Goal: Check status: Check status

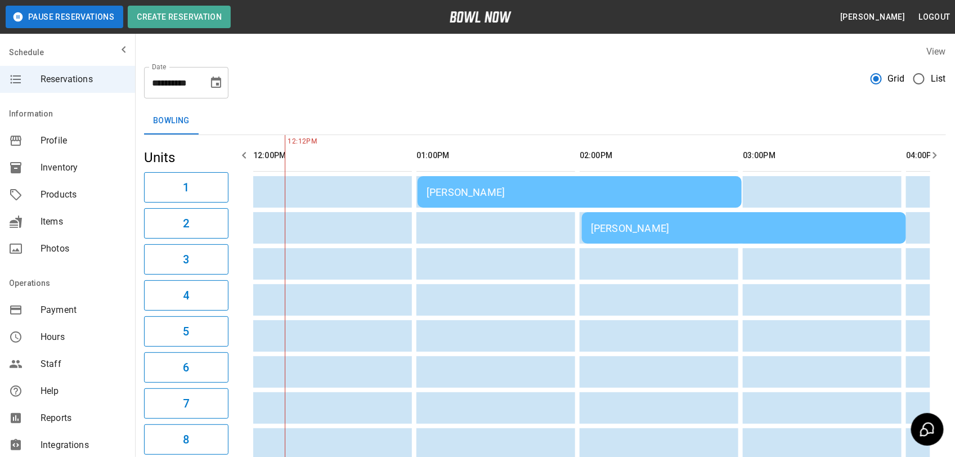
click at [931, 80] on span "List" at bounding box center [938, 79] width 15 height 14
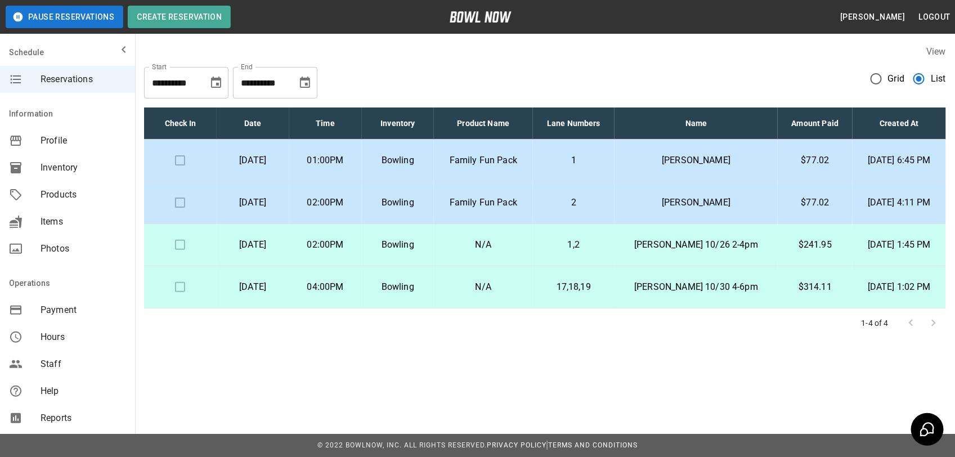
click at [532, 155] on td "Family Fun Pack" at bounding box center [483, 161] width 98 height 42
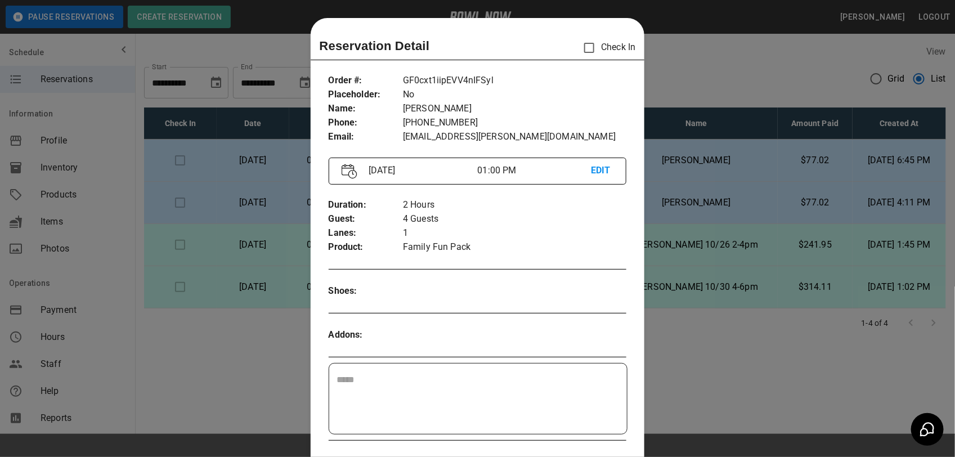
scroll to position [18, 0]
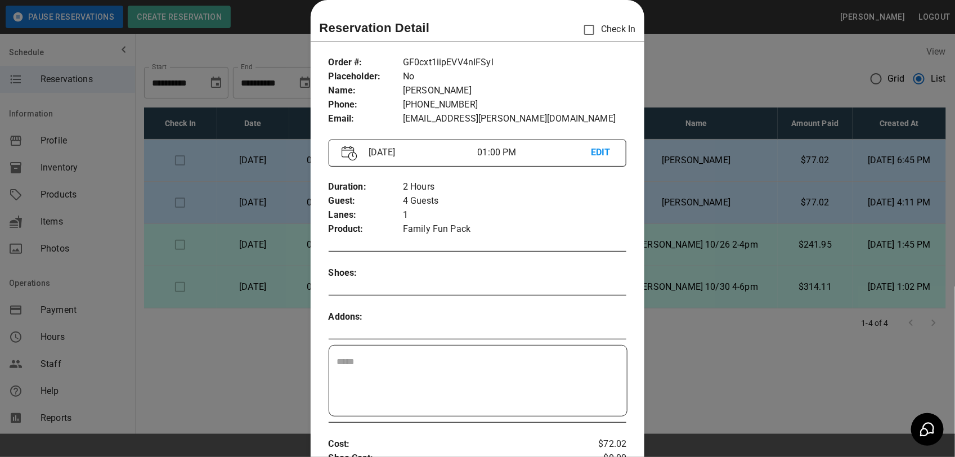
click at [774, 60] on div at bounding box center [477, 228] width 955 height 457
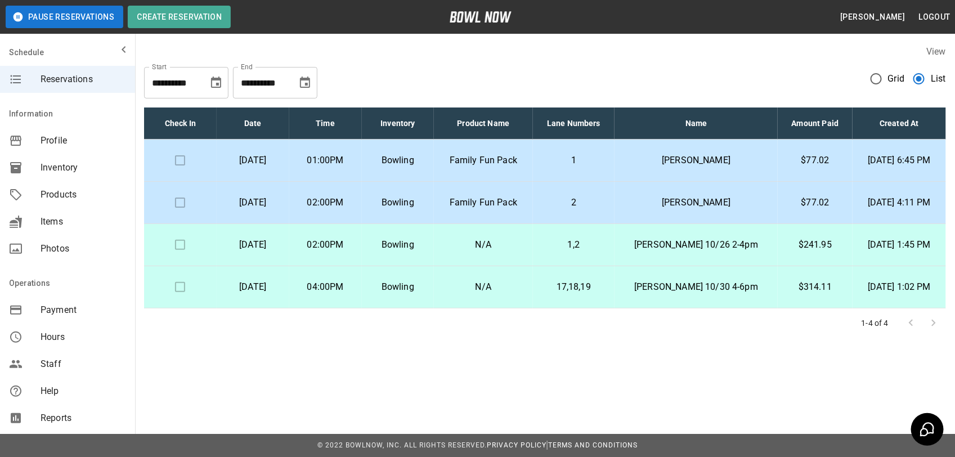
click at [587, 194] on td "2" at bounding box center [574, 203] width 82 height 42
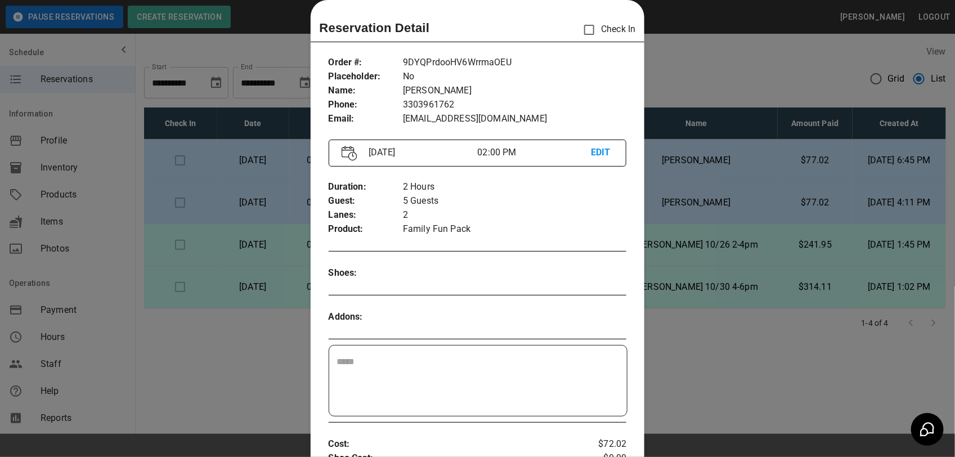
click at [708, 74] on div at bounding box center [477, 228] width 955 height 457
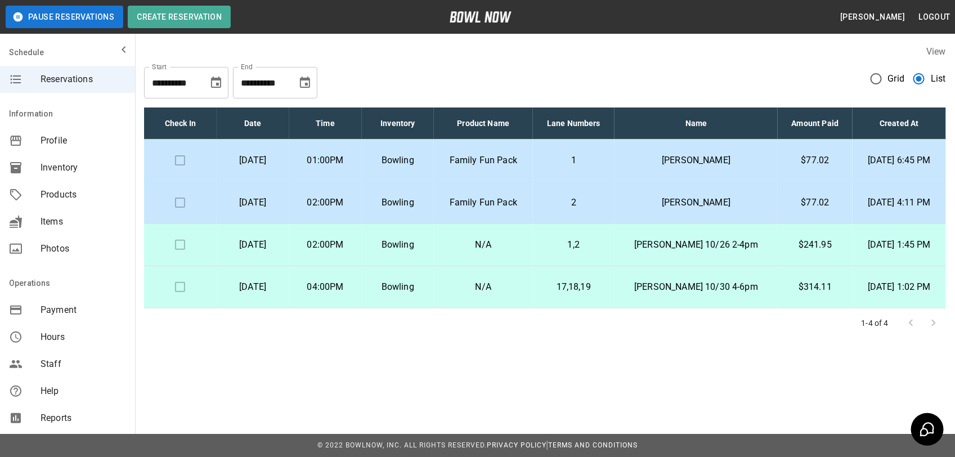
click at [176, 161] on td at bounding box center [180, 161] width 73 height 42
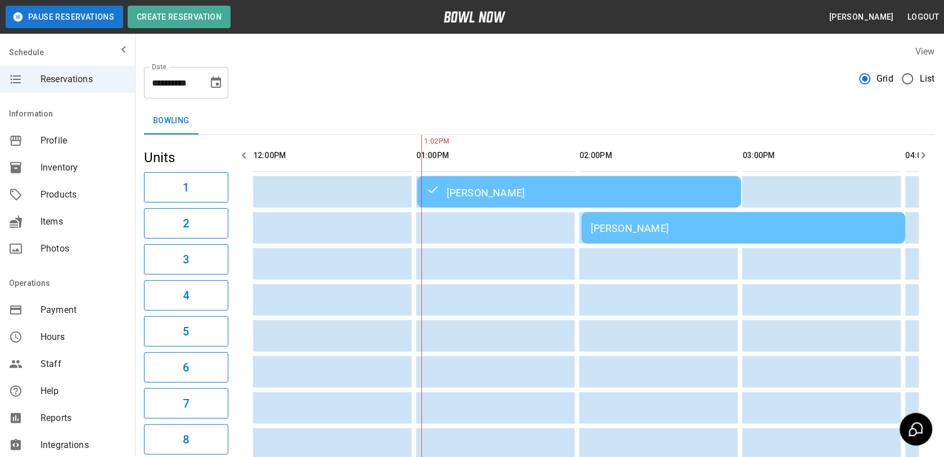
scroll to position [0, 163]
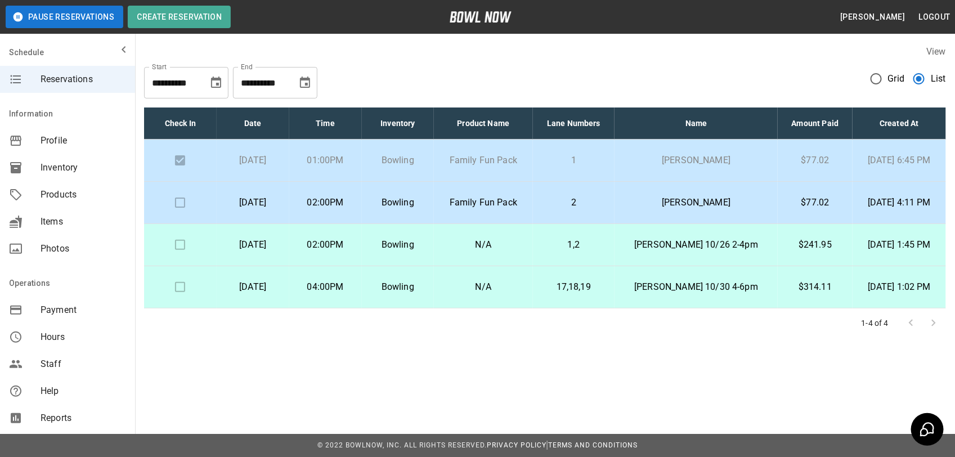
click at [792, 288] on p "$314.11" at bounding box center [815, 287] width 57 height 14
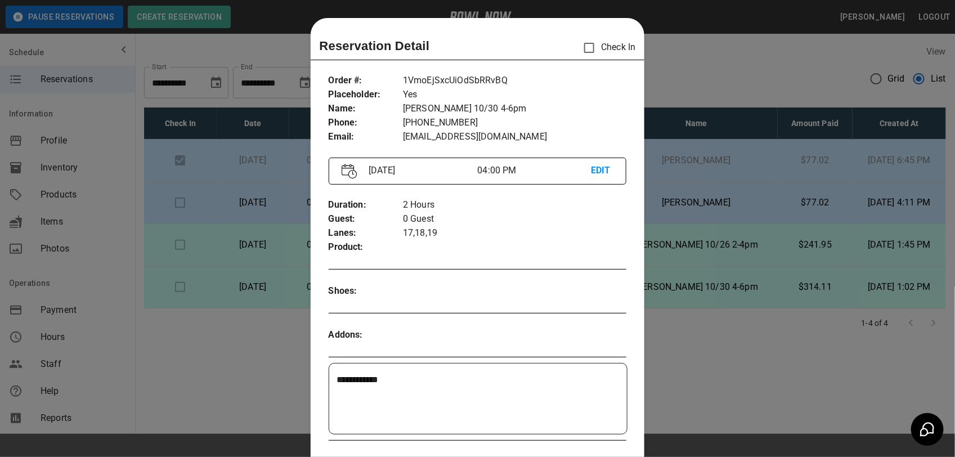
scroll to position [18, 0]
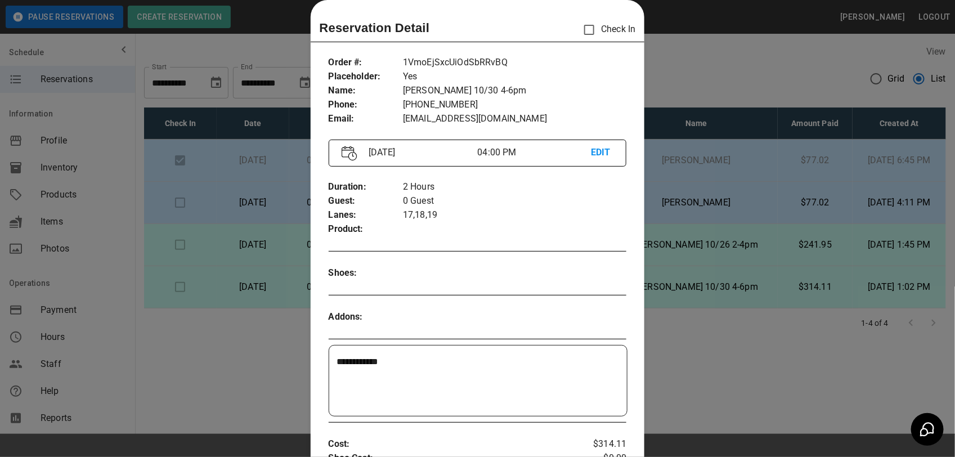
click at [756, 326] on div at bounding box center [477, 228] width 955 height 457
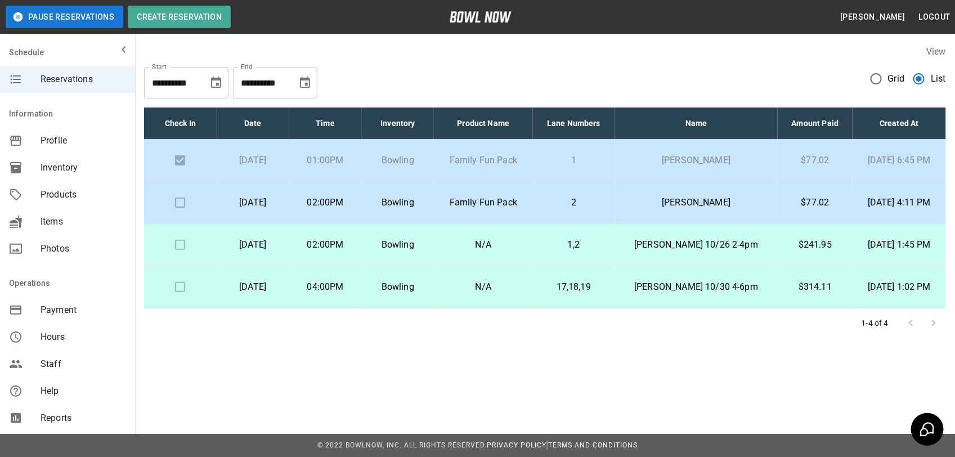
click at [789, 245] on p "$241.95" at bounding box center [815, 245] width 57 height 14
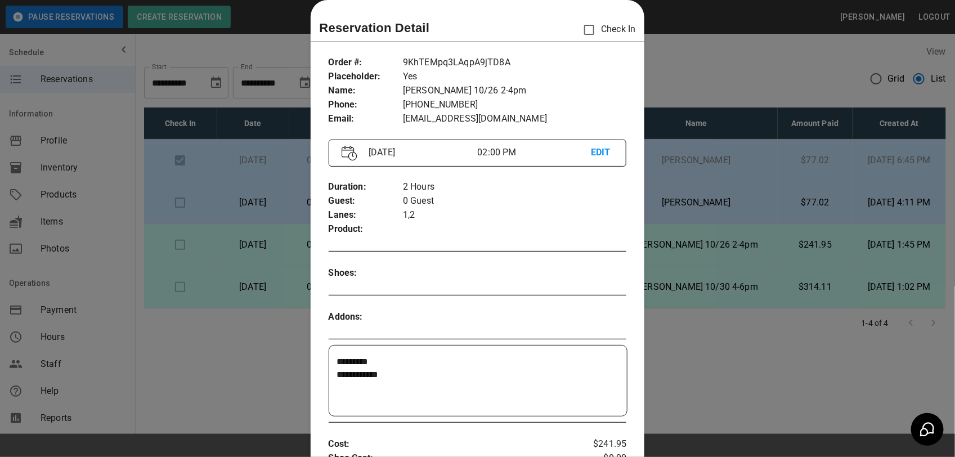
click at [791, 302] on div at bounding box center [477, 228] width 955 height 457
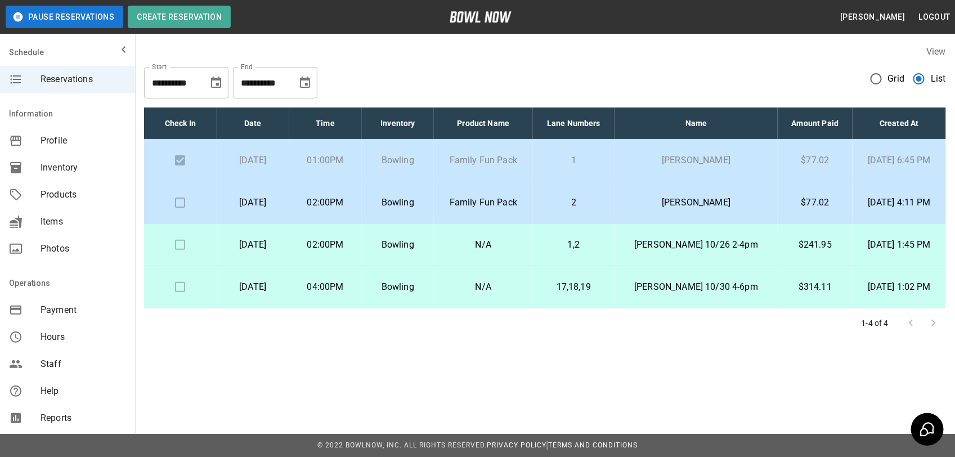
click at [737, 201] on p "[PERSON_NAME]" at bounding box center [695, 203] width 145 height 14
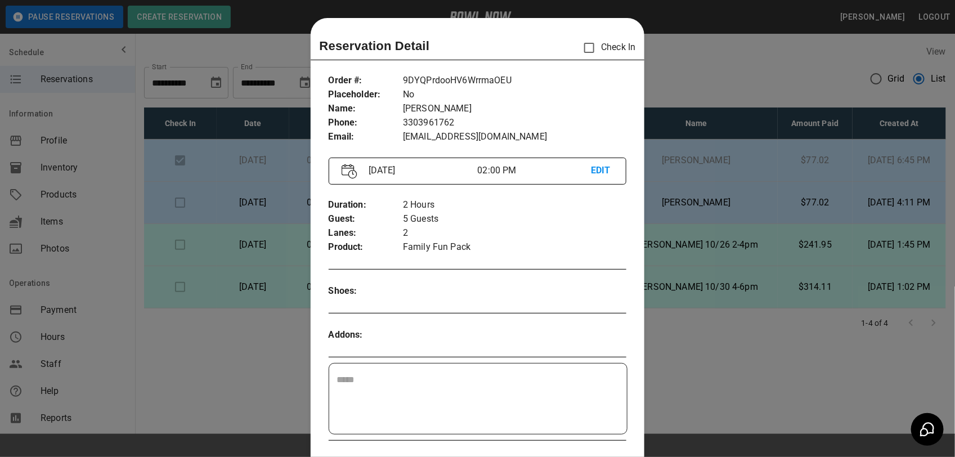
scroll to position [18, 0]
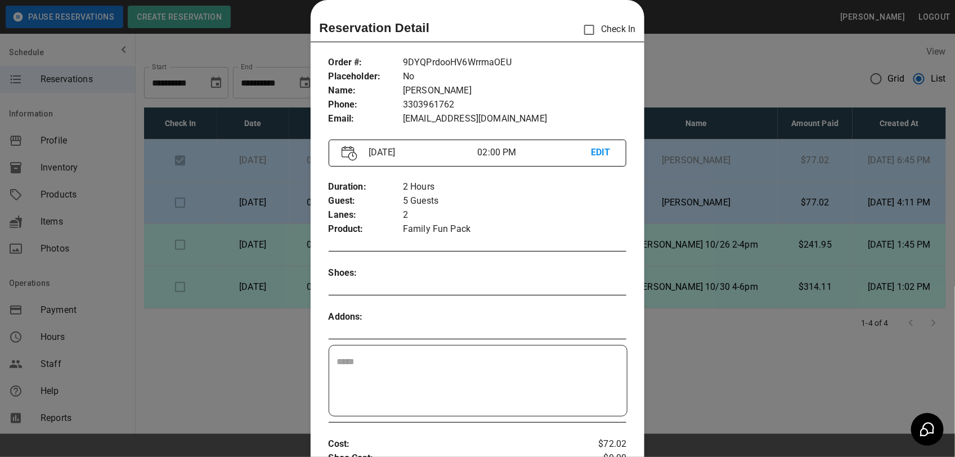
click at [726, 53] on div at bounding box center [477, 228] width 955 height 457
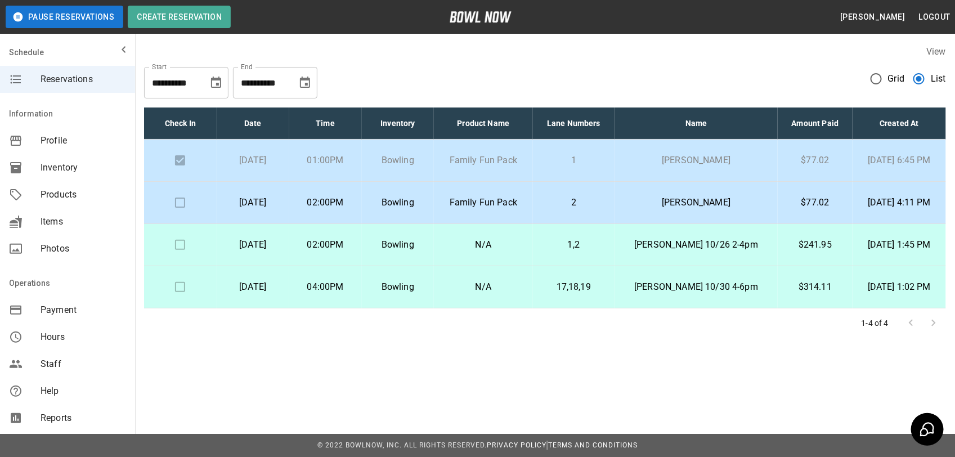
click at [183, 195] on td at bounding box center [180, 203] width 73 height 42
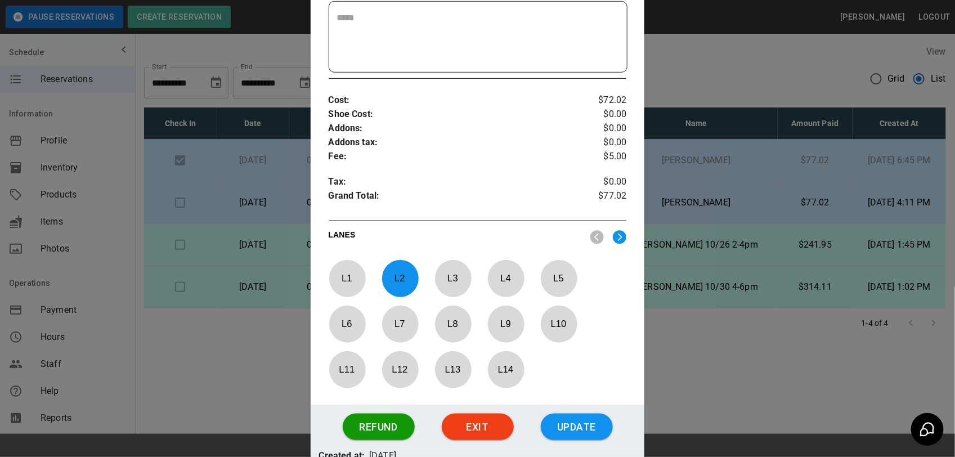
scroll to position [370, 0]
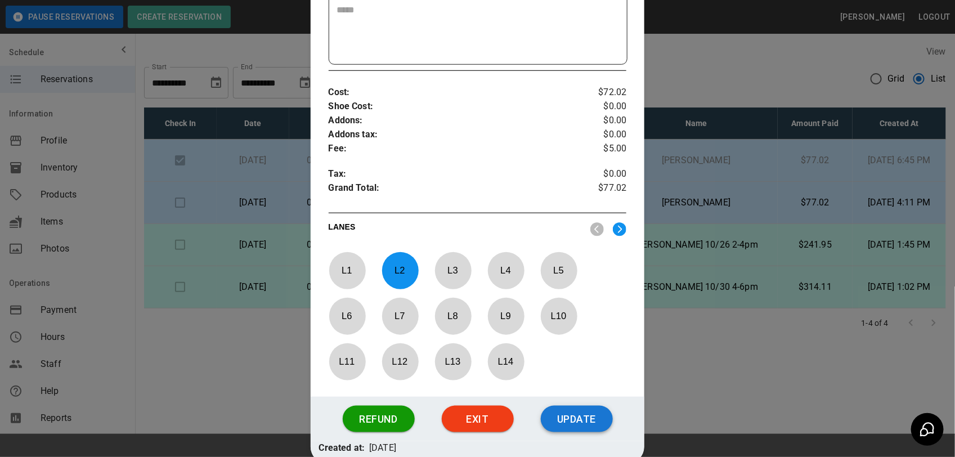
click at [581, 416] on button "Update" at bounding box center [577, 419] width 72 height 27
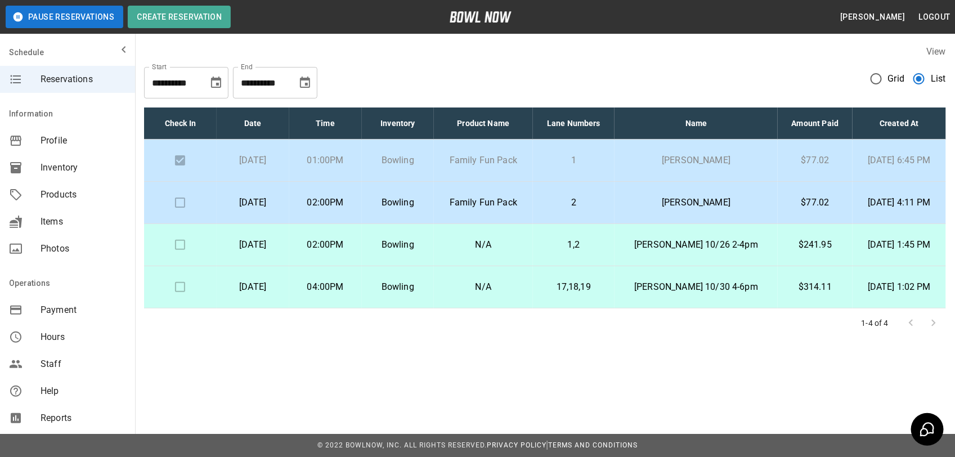
click at [420, 207] on p "Bowling" at bounding box center [398, 203] width 55 height 14
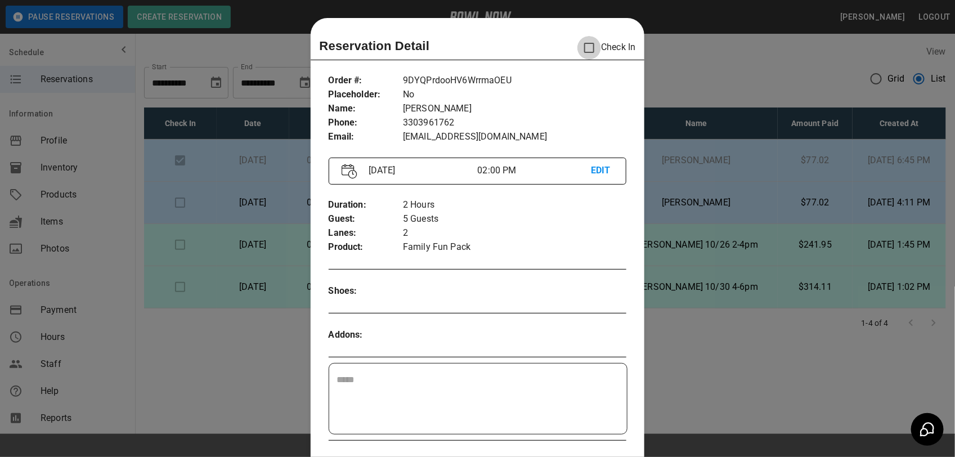
scroll to position [18, 0]
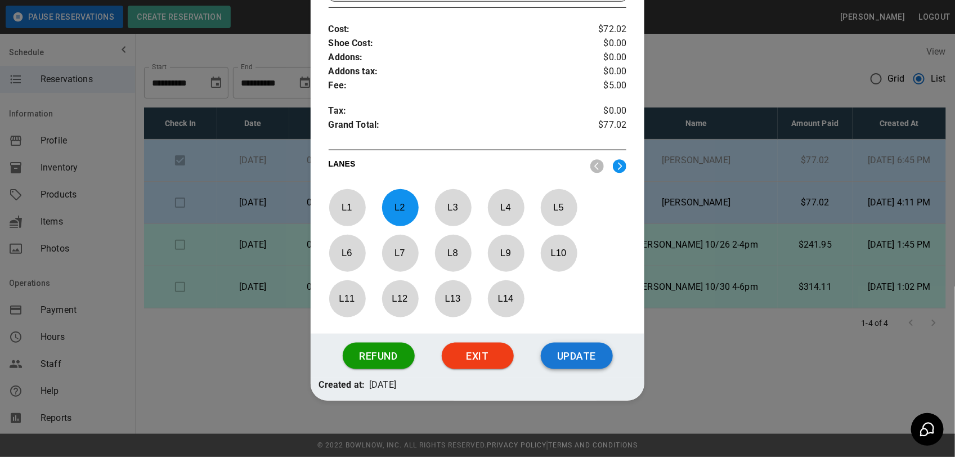
click at [580, 359] on button "Update" at bounding box center [577, 356] width 72 height 27
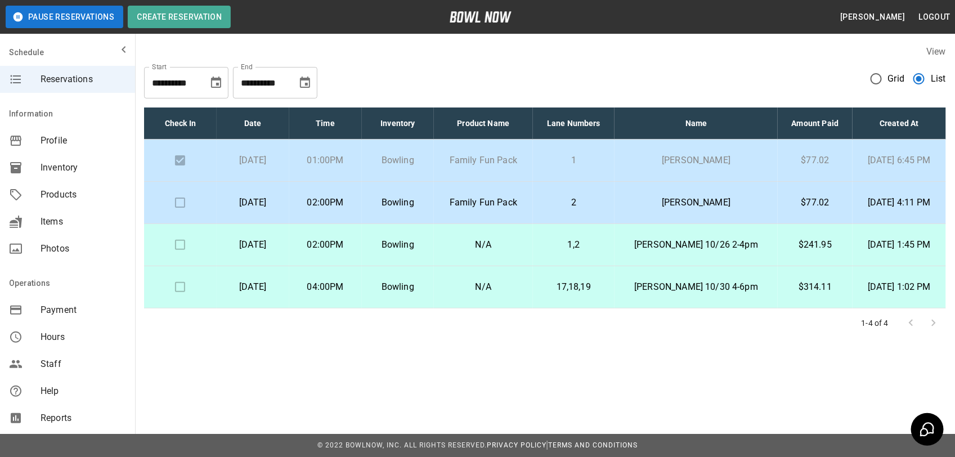
click at [582, 154] on p "1" at bounding box center [574, 161] width 64 height 14
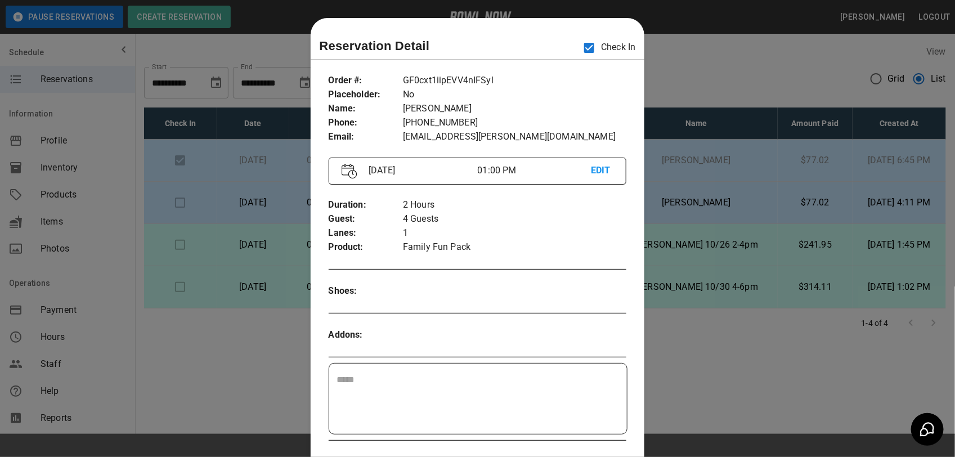
scroll to position [18, 0]
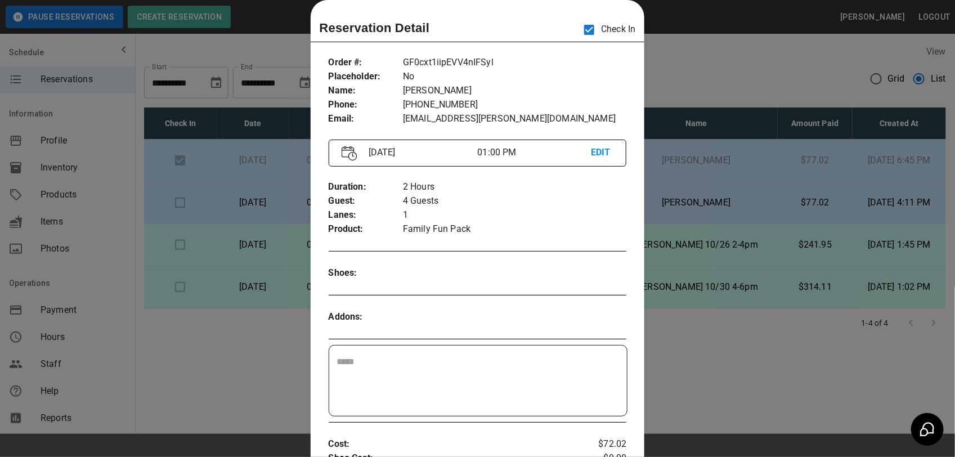
click at [663, 62] on div at bounding box center [477, 228] width 955 height 457
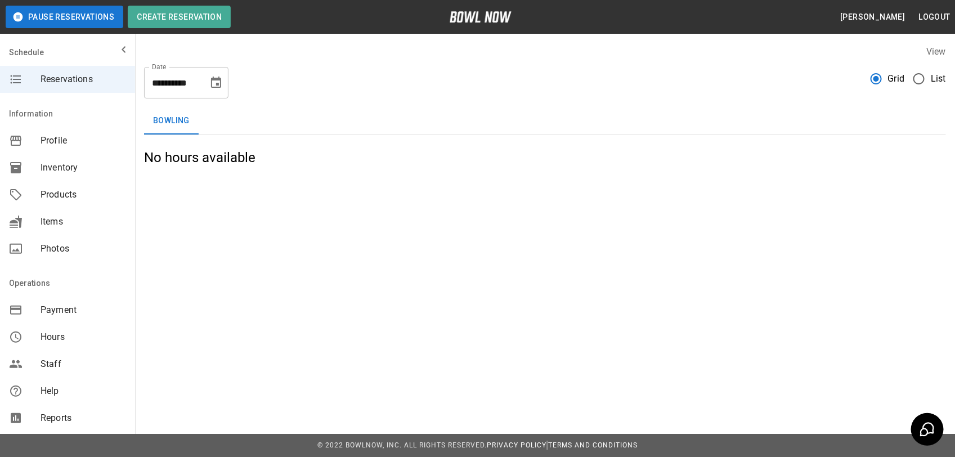
click at [931, 77] on span "List" at bounding box center [938, 79] width 15 height 14
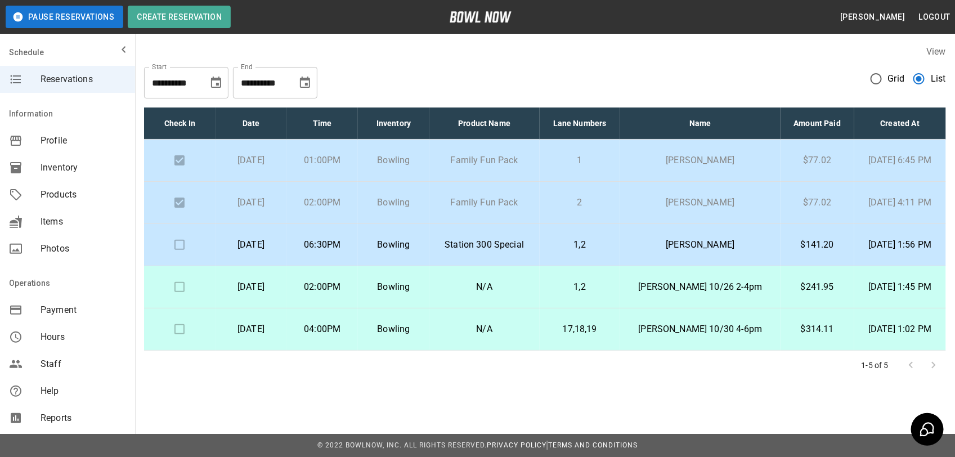
click at [795, 246] on p "$141.20" at bounding box center [817, 245] width 56 height 14
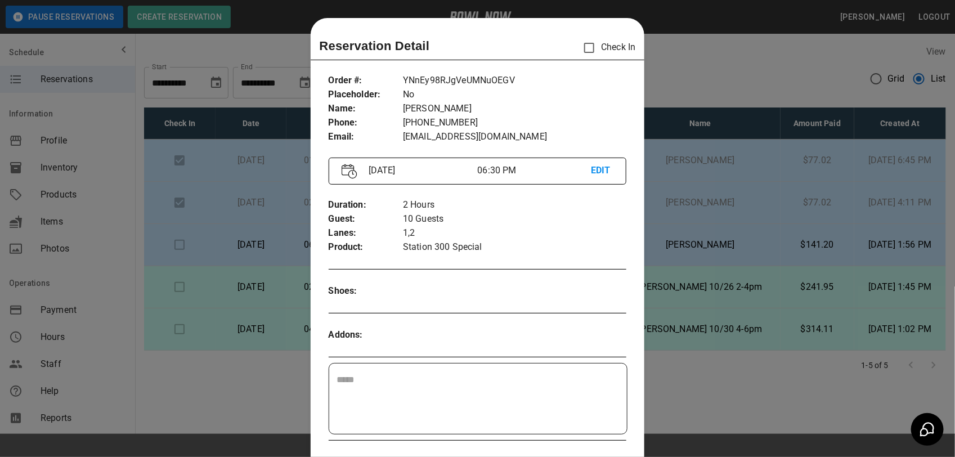
scroll to position [18, 0]
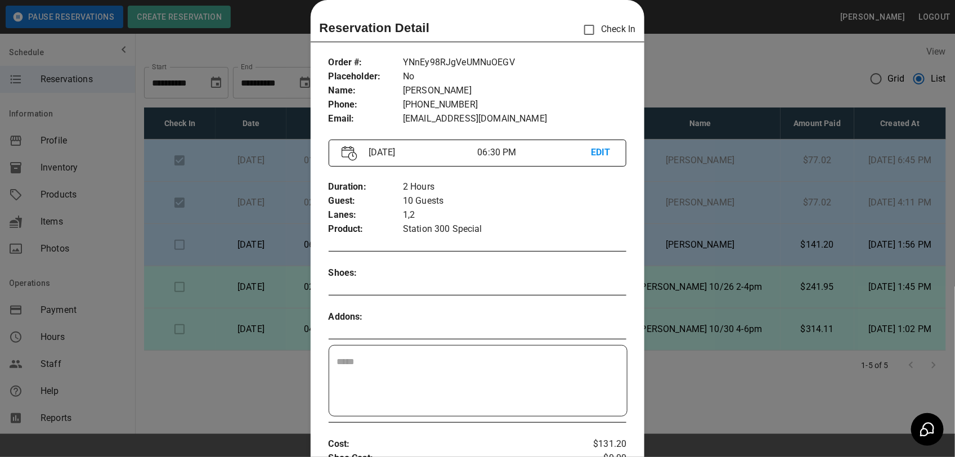
click at [795, 246] on div at bounding box center [477, 228] width 955 height 457
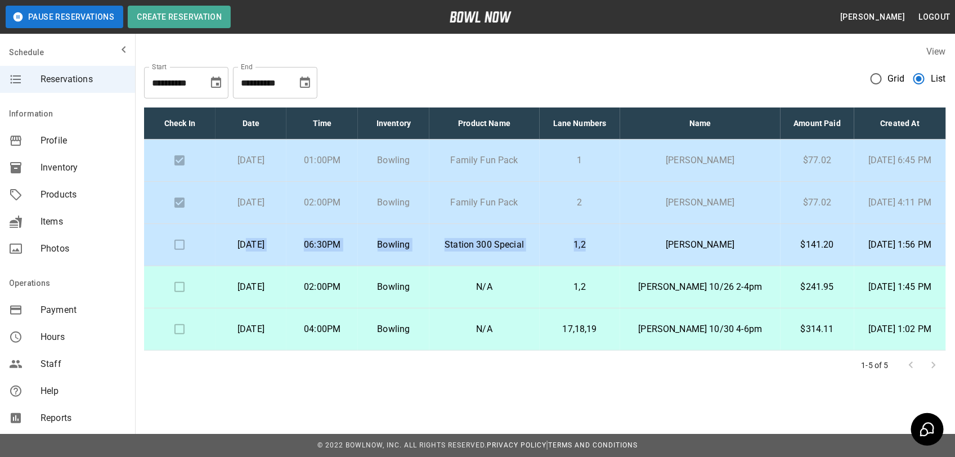
drag, startPoint x: 235, startPoint y: 248, endPoint x: 593, endPoint y: 249, distance: 357.3
click at [593, 249] on tr "[DATE] 06:30PM [GEOGRAPHIC_DATA] 300 Special 1,2 [PERSON_NAME] $141.20 [DATE] 1…" at bounding box center [545, 245] width 802 height 42
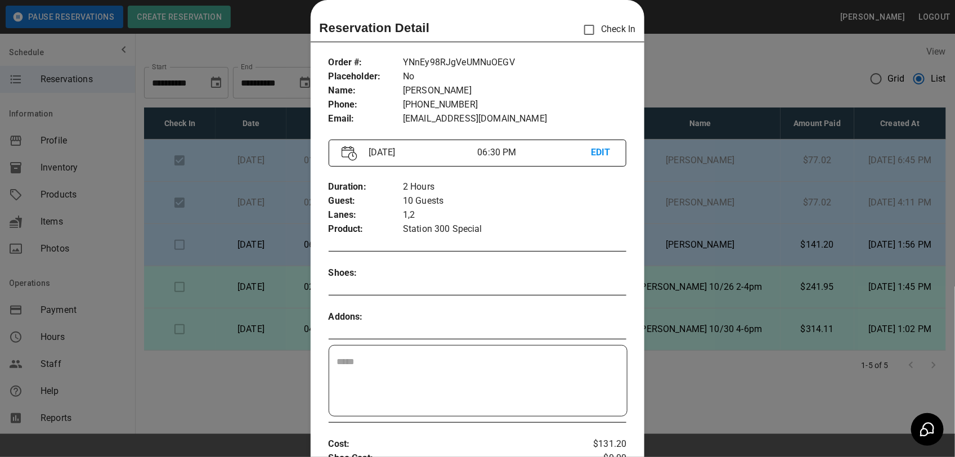
drag, startPoint x: 593, startPoint y: 249, endPoint x: 688, endPoint y: 268, distance: 96.9
click at [688, 268] on div at bounding box center [477, 228] width 955 height 457
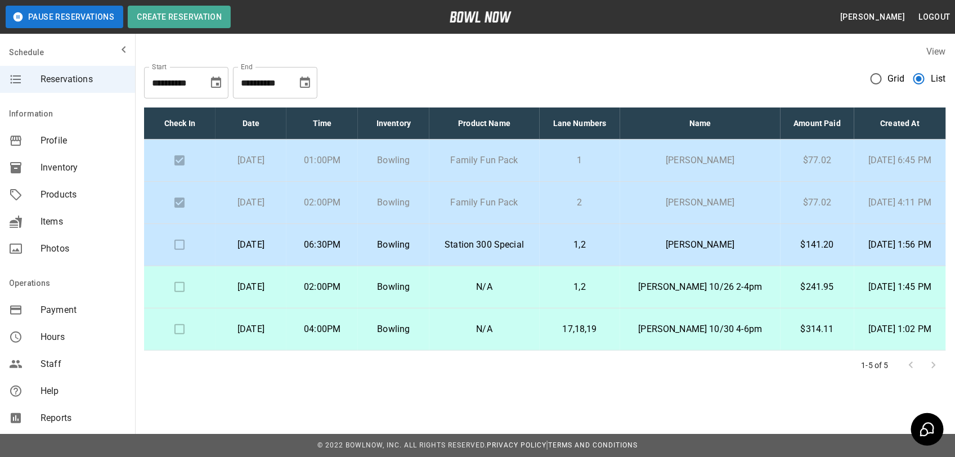
click at [694, 236] on td "[PERSON_NAME]" at bounding box center [700, 245] width 160 height 42
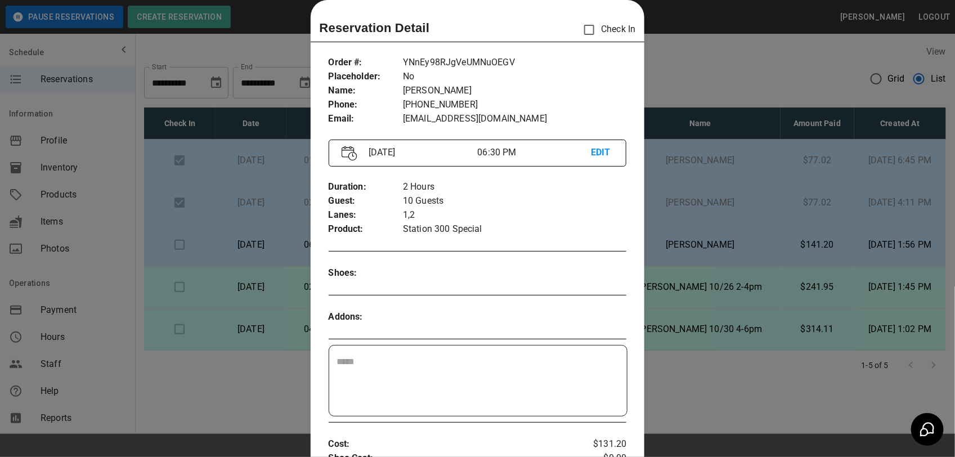
click at [721, 77] on div at bounding box center [477, 228] width 955 height 457
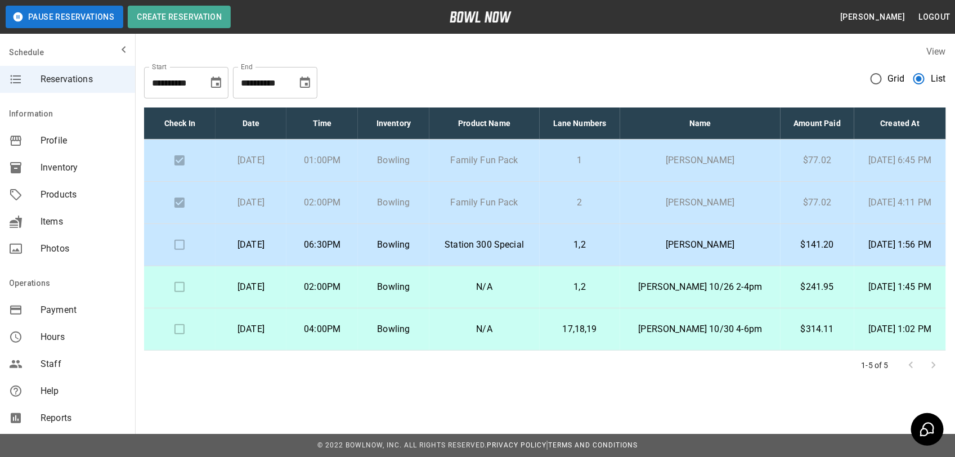
click at [512, 243] on p "Station 300 Special" at bounding box center [484, 245] width 92 height 14
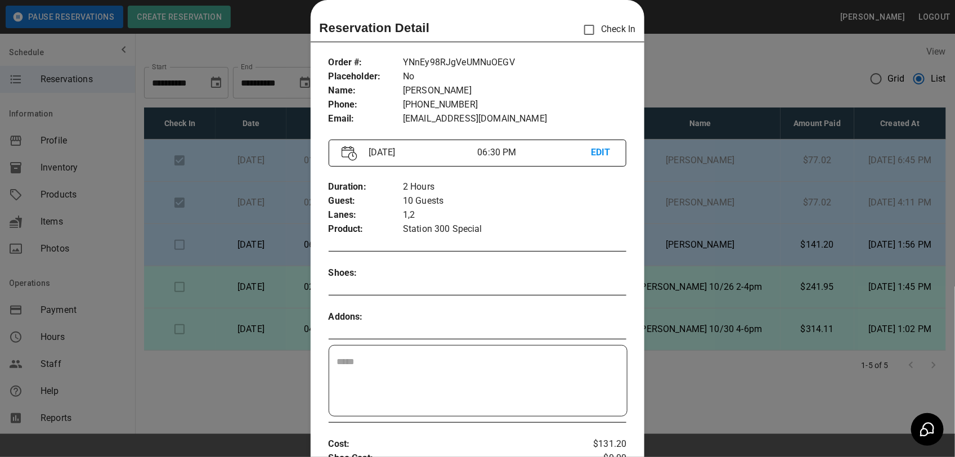
click at [754, 52] on div at bounding box center [477, 228] width 955 height 457
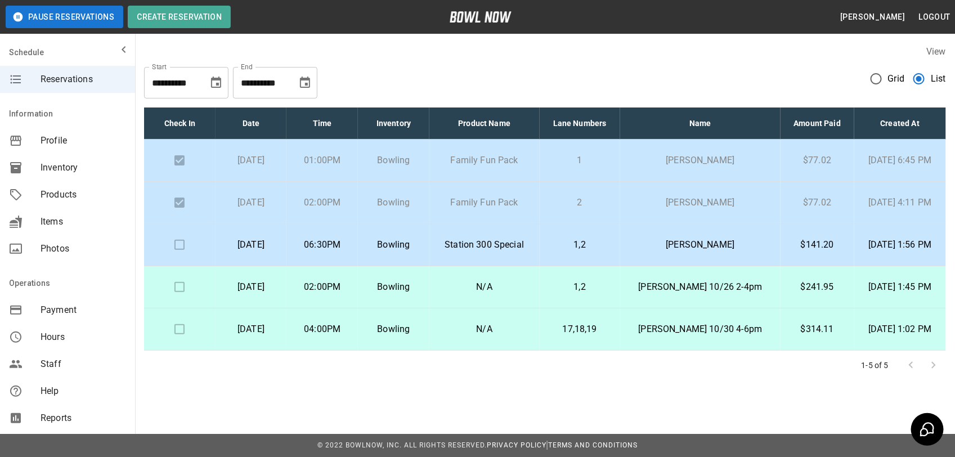
click at [488, 293] on p "N/A" at bounding box center [484, 287] width 92 height 14
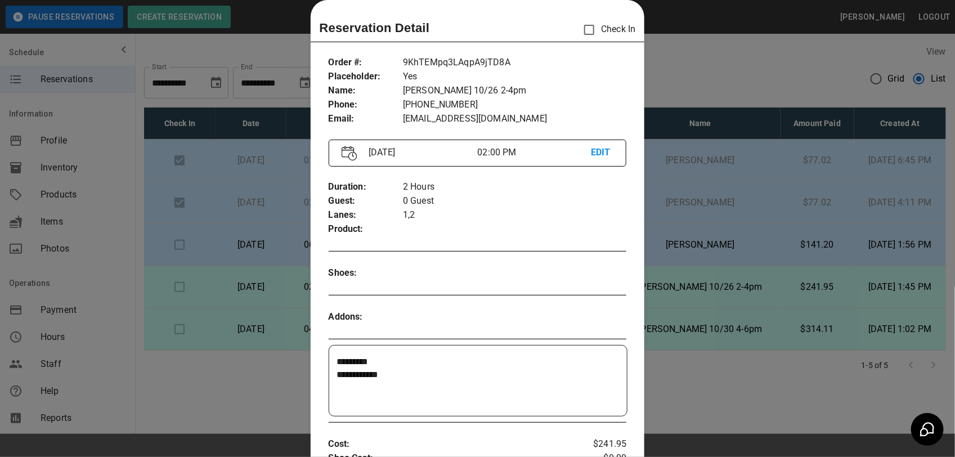
click at [721, 51] on div at bounding box center [477, 228] width 955 height 457
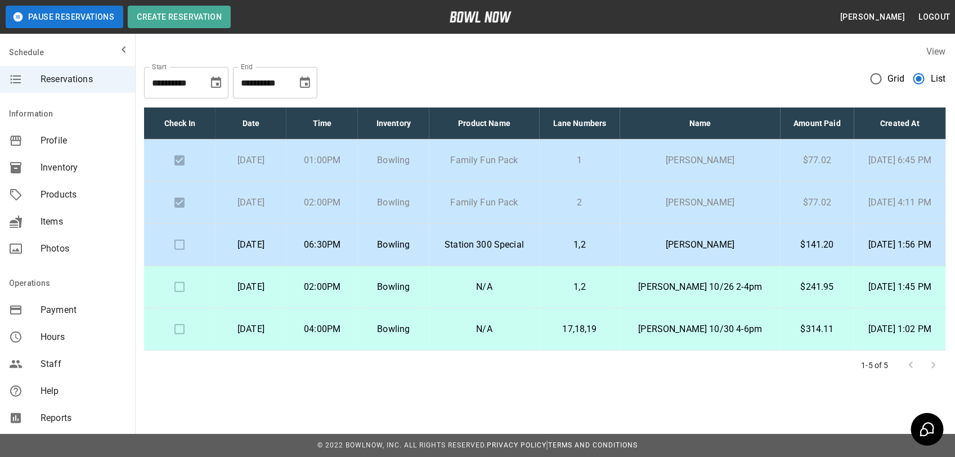
click at [555, 334] on td "17,18,19" at bounding box center [580, 329] width 81 height 42
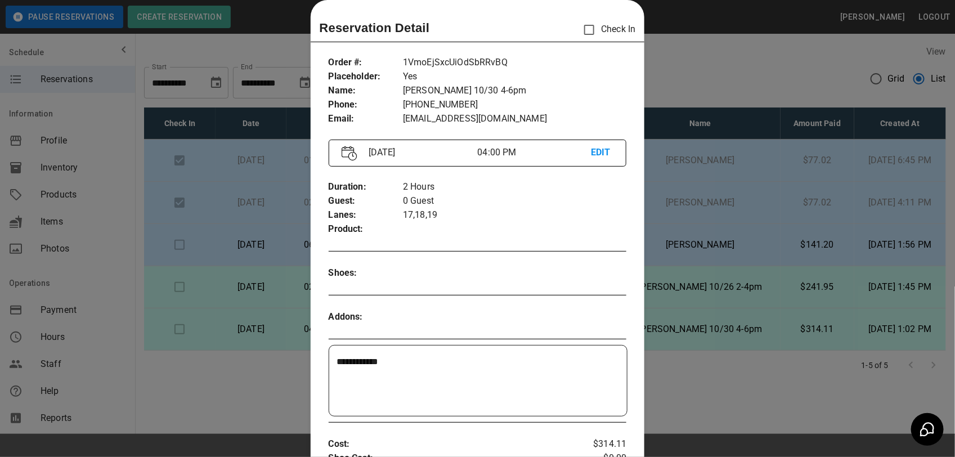
click at [679, 68] on div at bounding box center [477, 228] width 955 height 457
